Goal: Find contact information: Find contact information

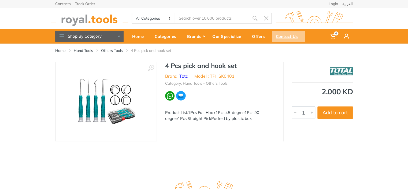
click at [278, 35] on div "Contact Us" at bounding box center [288, 36] width 33 height 11
